Goal: Task Accomplishment & Management: Use online tool/utility

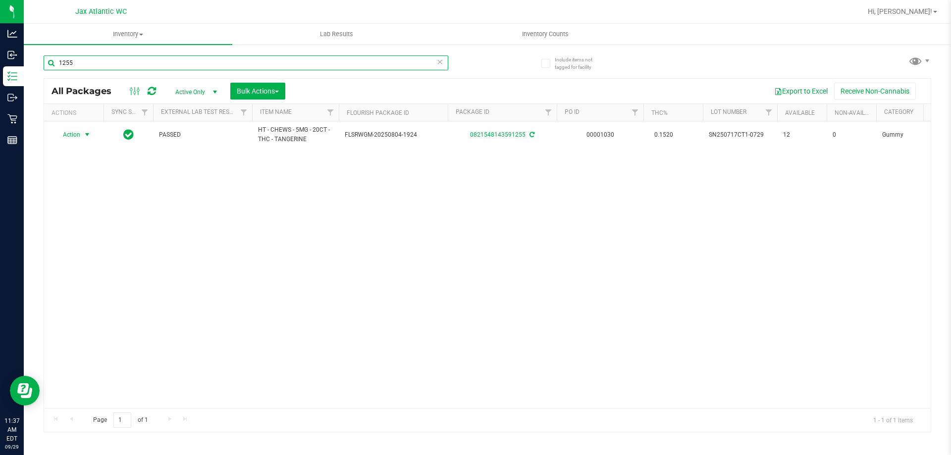
click at [153, 62] on input "1255" at bounding box center [246, 62] width 405 height 15
type input "1"
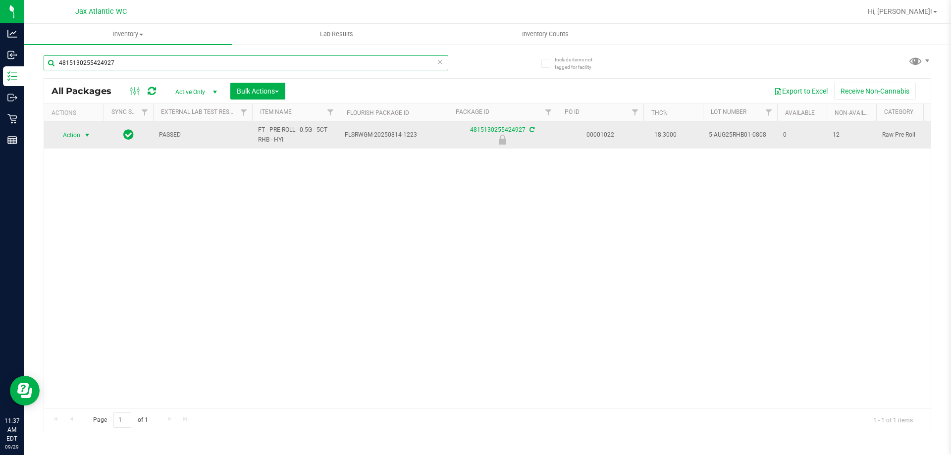
type input "4815130255424927"
click at [86, 135] on span "select" at bounding box center [87, 135] width 8 height 8
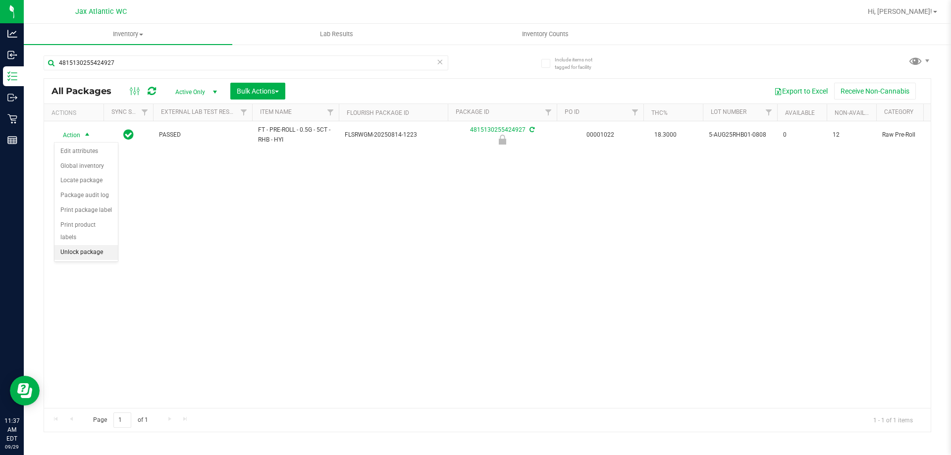
click at [74, 245] on li "Unlock package" at bounding box center [86, 252] width 63 height 15
click at [68, 111] on div "Actions" at bounding box center [76, 113] width 48 height 7
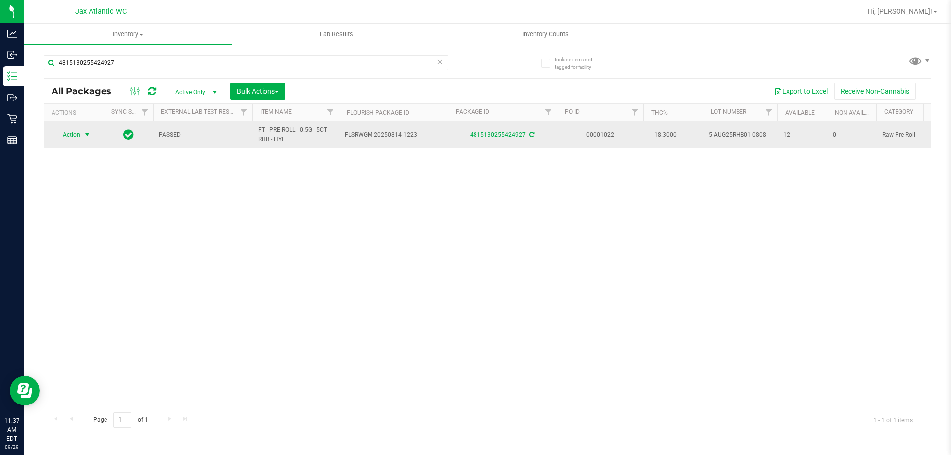
click at [86, 135] on span "select" at bounding box center [87, 135] width 8 height 8
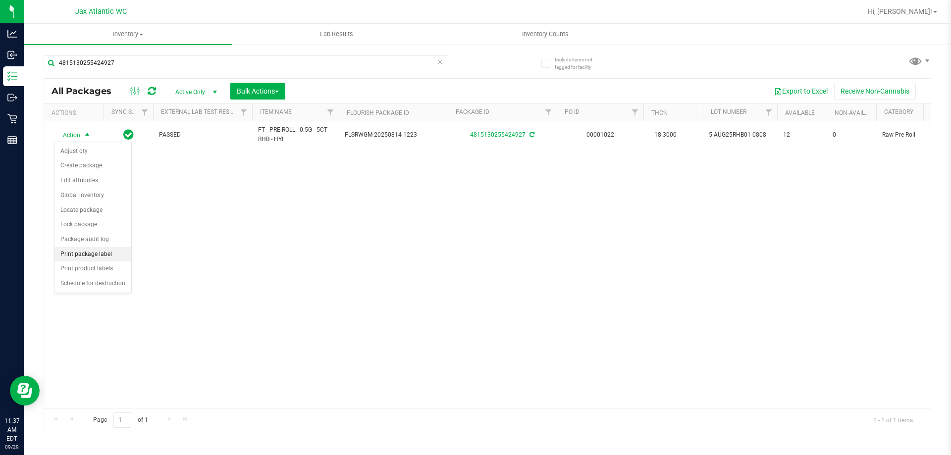
click at [101, 254] on li "Print package label" at bounding box center [93, 254] width 77 height 15
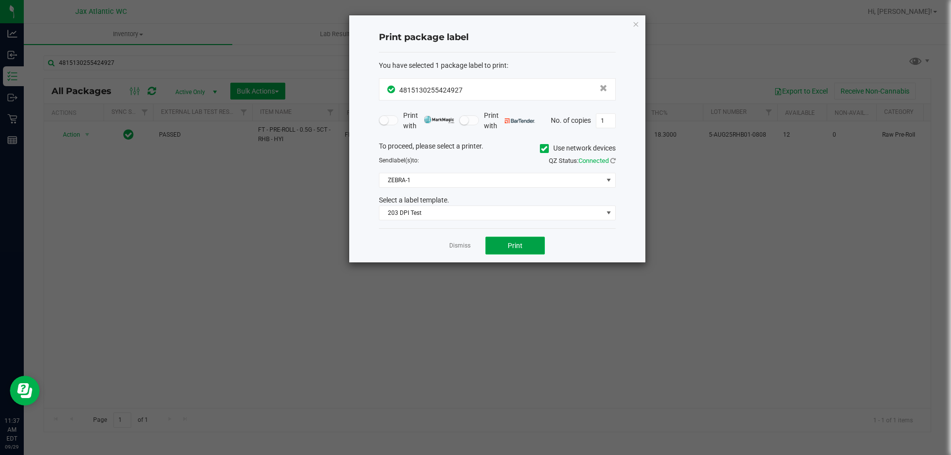
click at [519, 247] on span "Print" at bounding box center [515, 246] width 15 height 8
click at [456, 247] on link "Dismiss" at bounding box center [459, 246] width 21 height 8
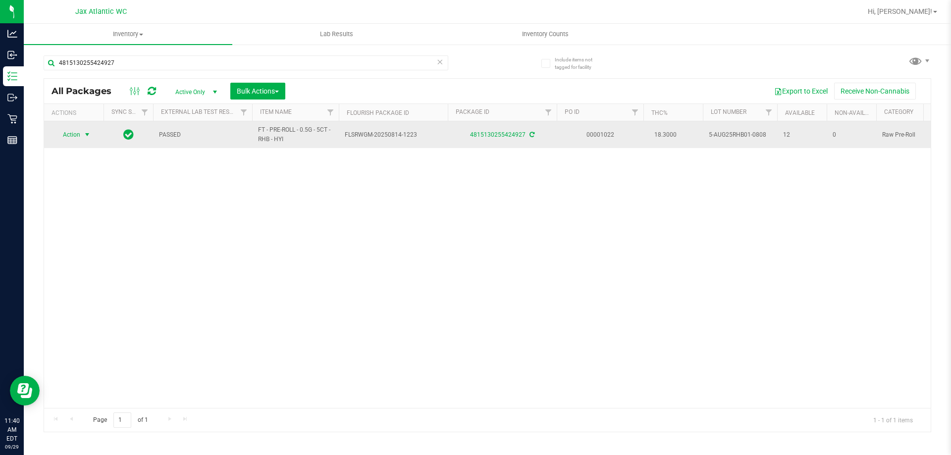
click at [65, 137] on span "Action" at bounding box center [67, 135] width 27 height 14
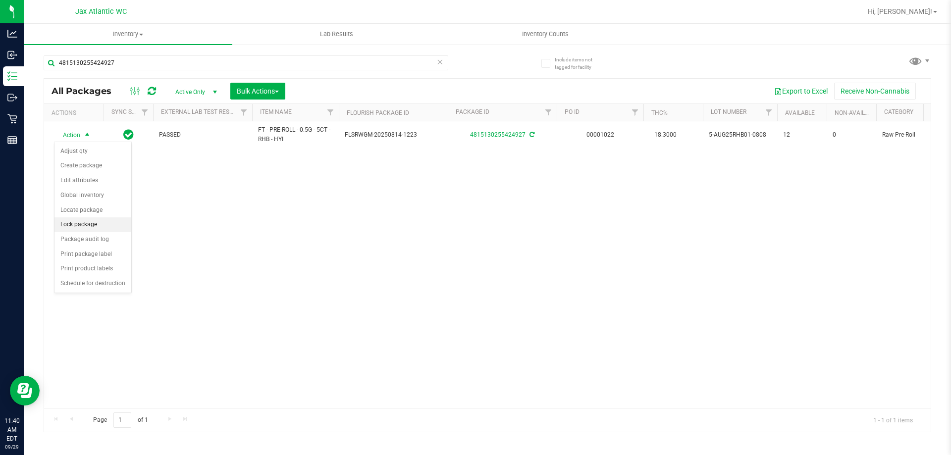
click at [68, 225] on li "Lock package" at bounding box center [93, 225] width 77 height 15
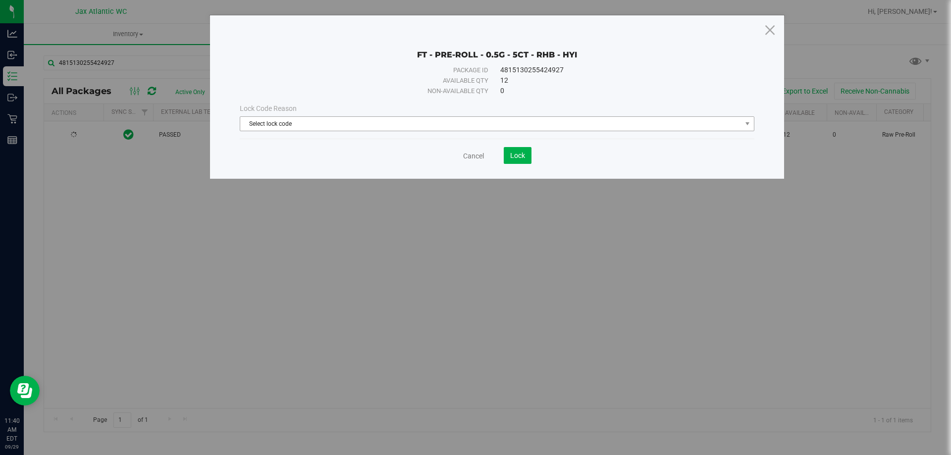
click at [402, 123] on span "Select lock code" at bounding box center [490, 124] width 501 height 14
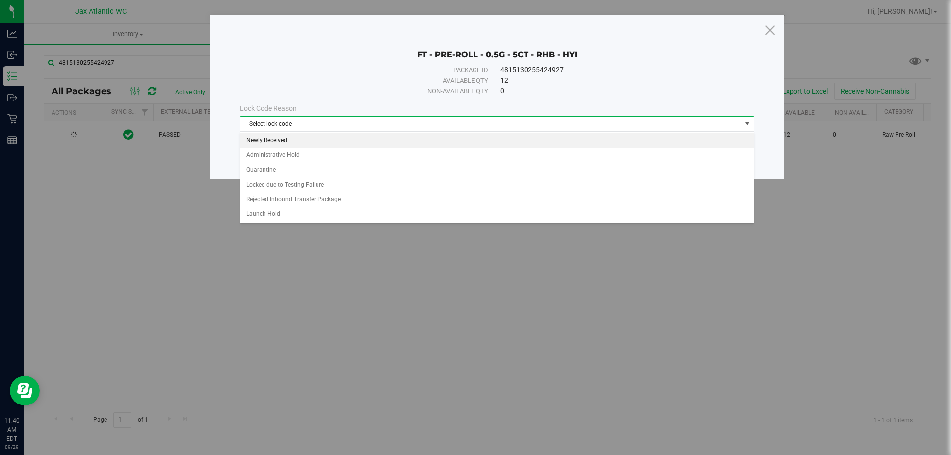
click at [298, 142] on li "Newly Received" at bounding box center [497, 140] width 514 height 15
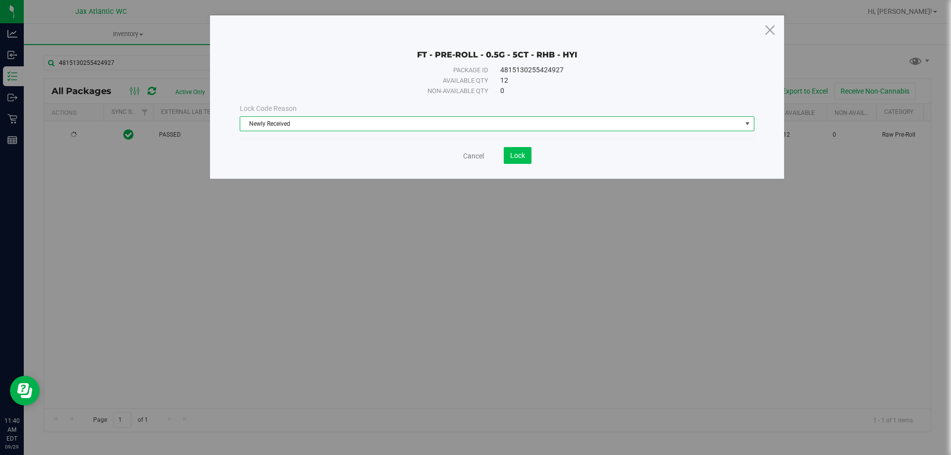
click at [518, 161] on button "Lock" at bounding box center [518, 155] width 28 height 17
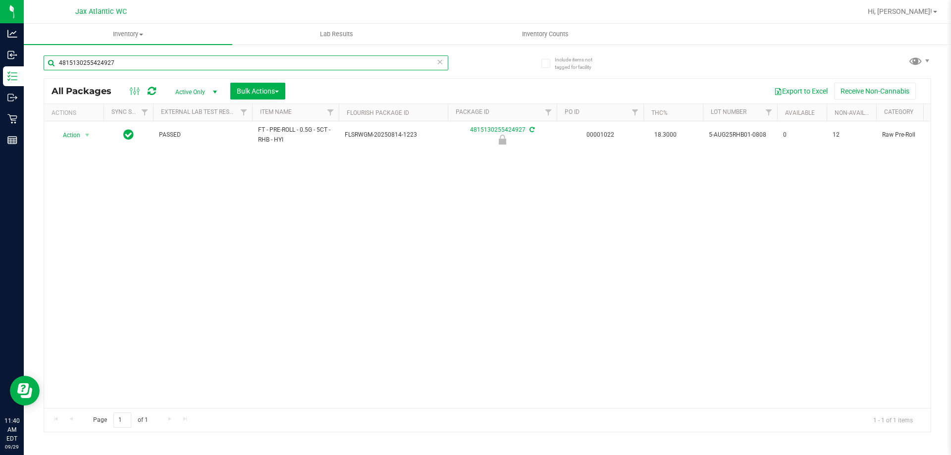
click at [128, 60] on input "4815130255424927" at bounding box center [246, 62] width 405 height 15
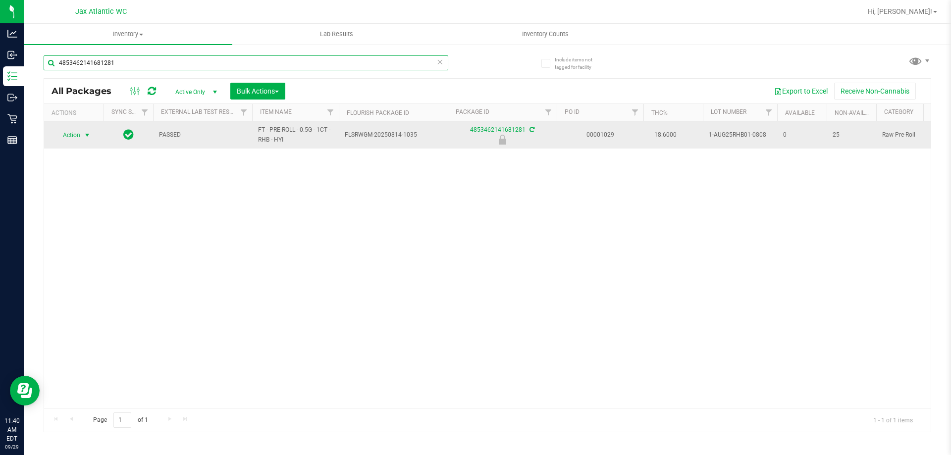
type input "4853462141681281"
click at [84, 135] on span "select" at bounding box center [87, 135] width 8 height 8
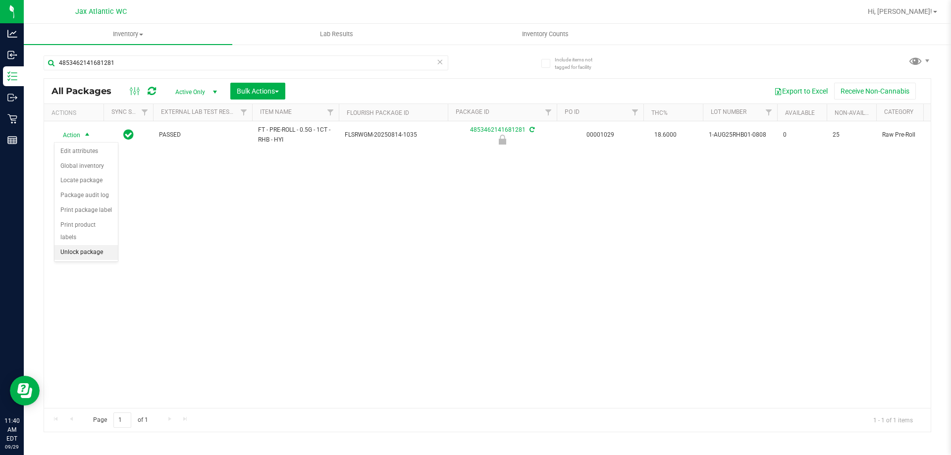
click at [85, 245] on li "Unlock package" at bounding box center [86, 252] width 63 height 15
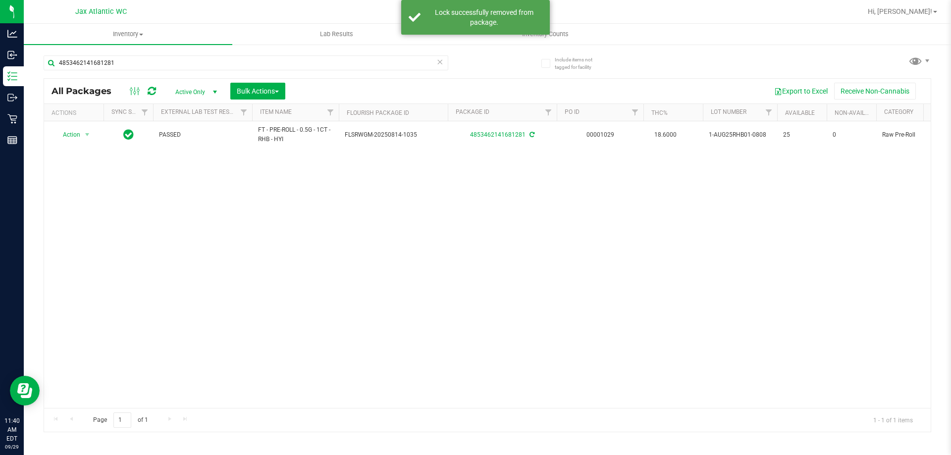
click at [76, 121] on th "Actions" at bounding box center [73, 112] width 59 height 17
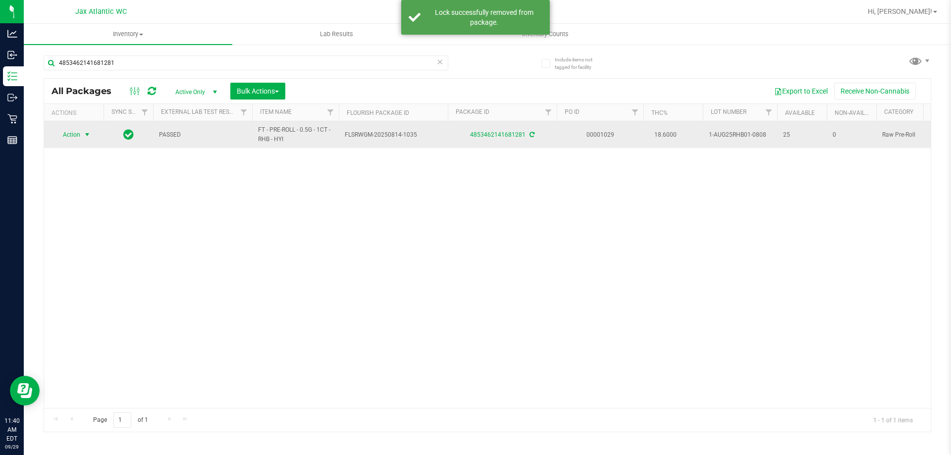
click at [87, 135] on span "select" at bounding box center [87, 135] width 8 height 8
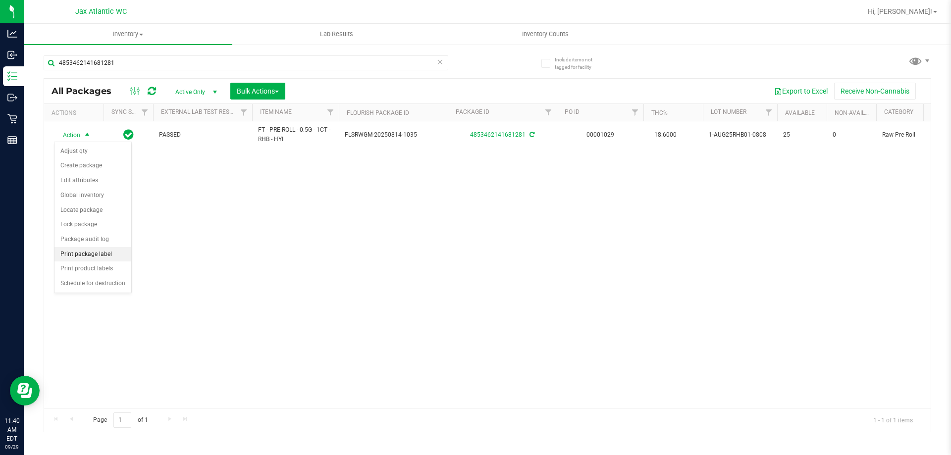
click at [98, 251] on li "Print package label" at bounding box center [93, 254] width 77 height 15
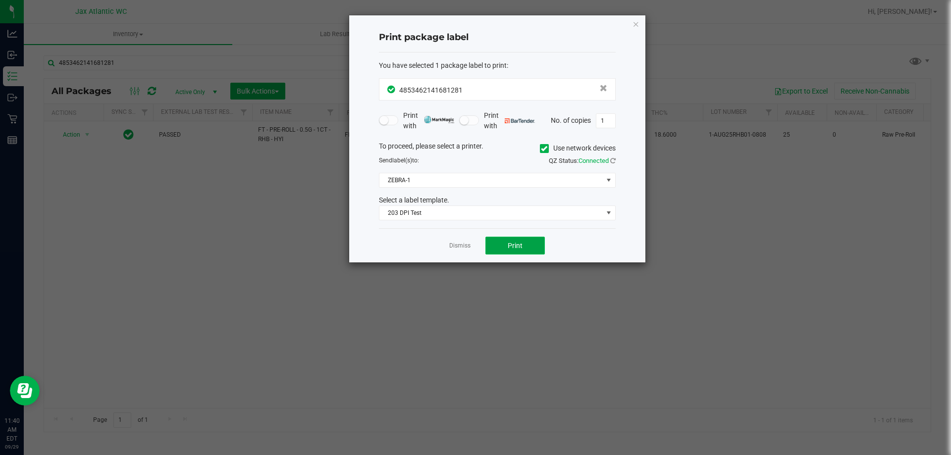
click at [513, 250] on span "Print" at bounding box center [515, 246] width 15 height 8
